Goal: Information Seeking & Learning: Learn about a topic

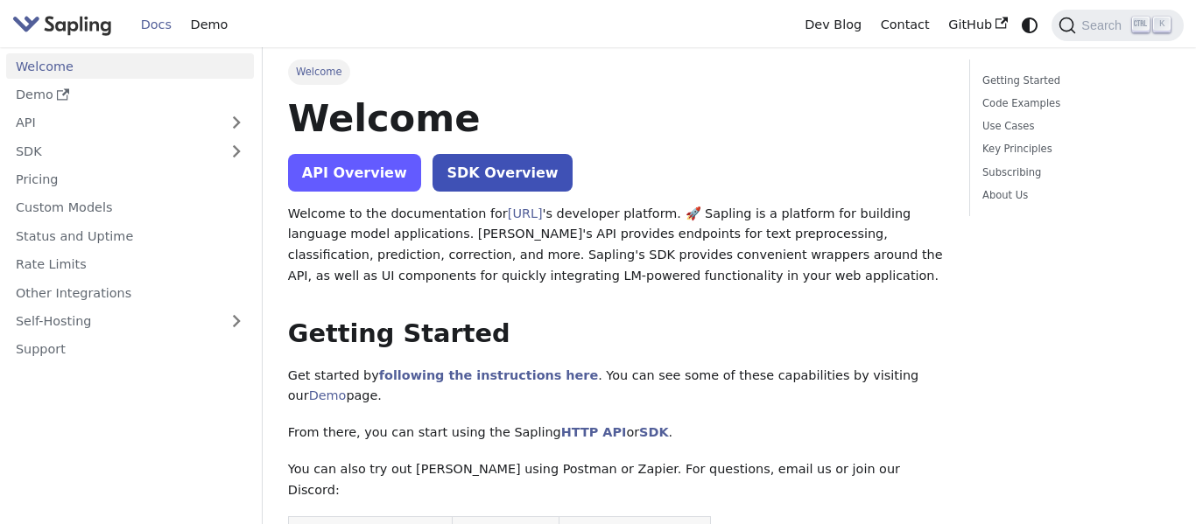
click at [347, 178] on link "API Overview" at bounding box center [354, 173] width 133 height 38
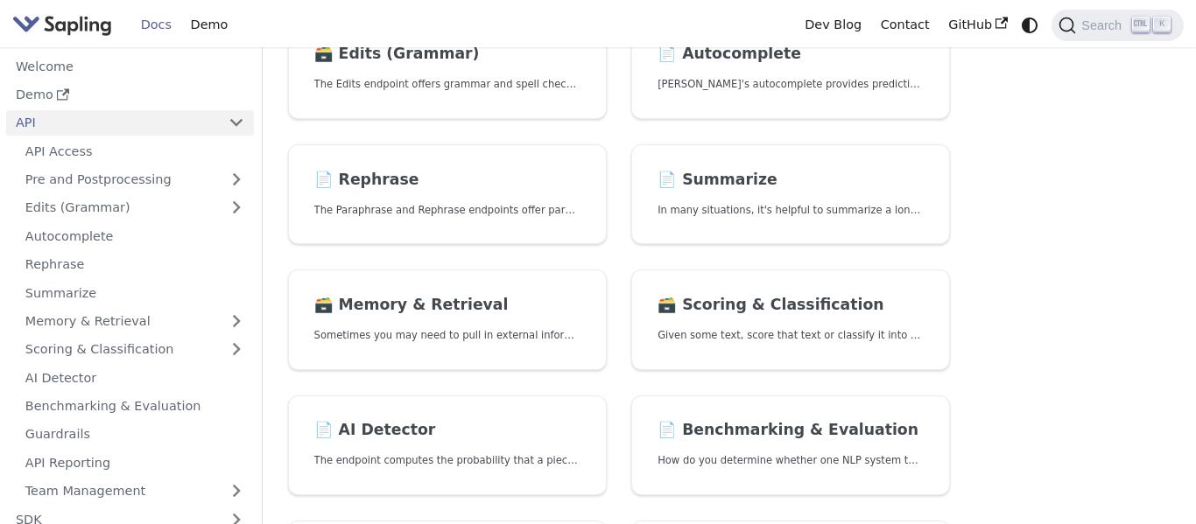
scroll to position [316, 0]
